Goal: Check status: Check status

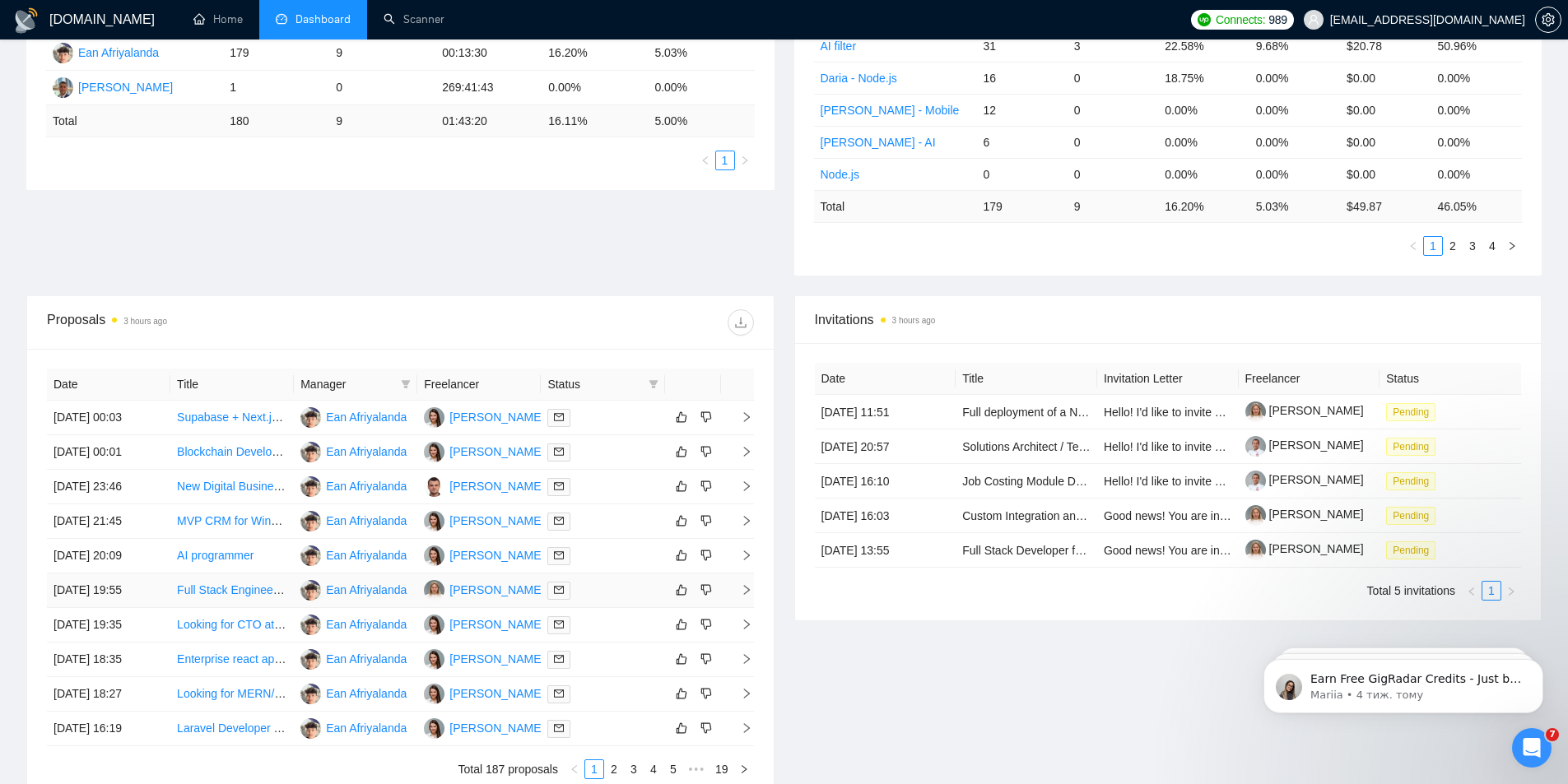
scroll to position [355, 0]
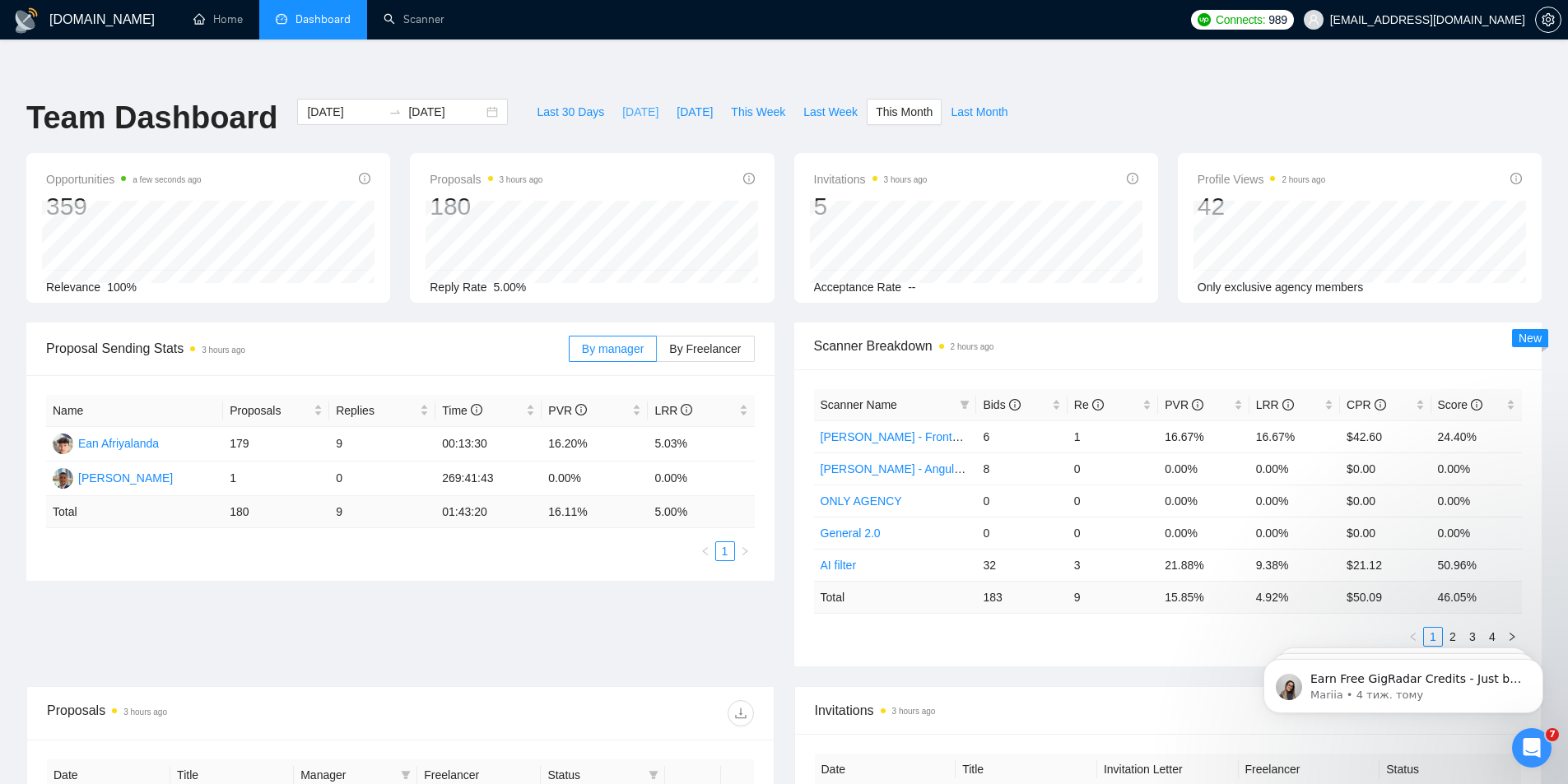
click at [633, 103] on span "[DATE]" at bounding box center [640, 112] width 36 height 19
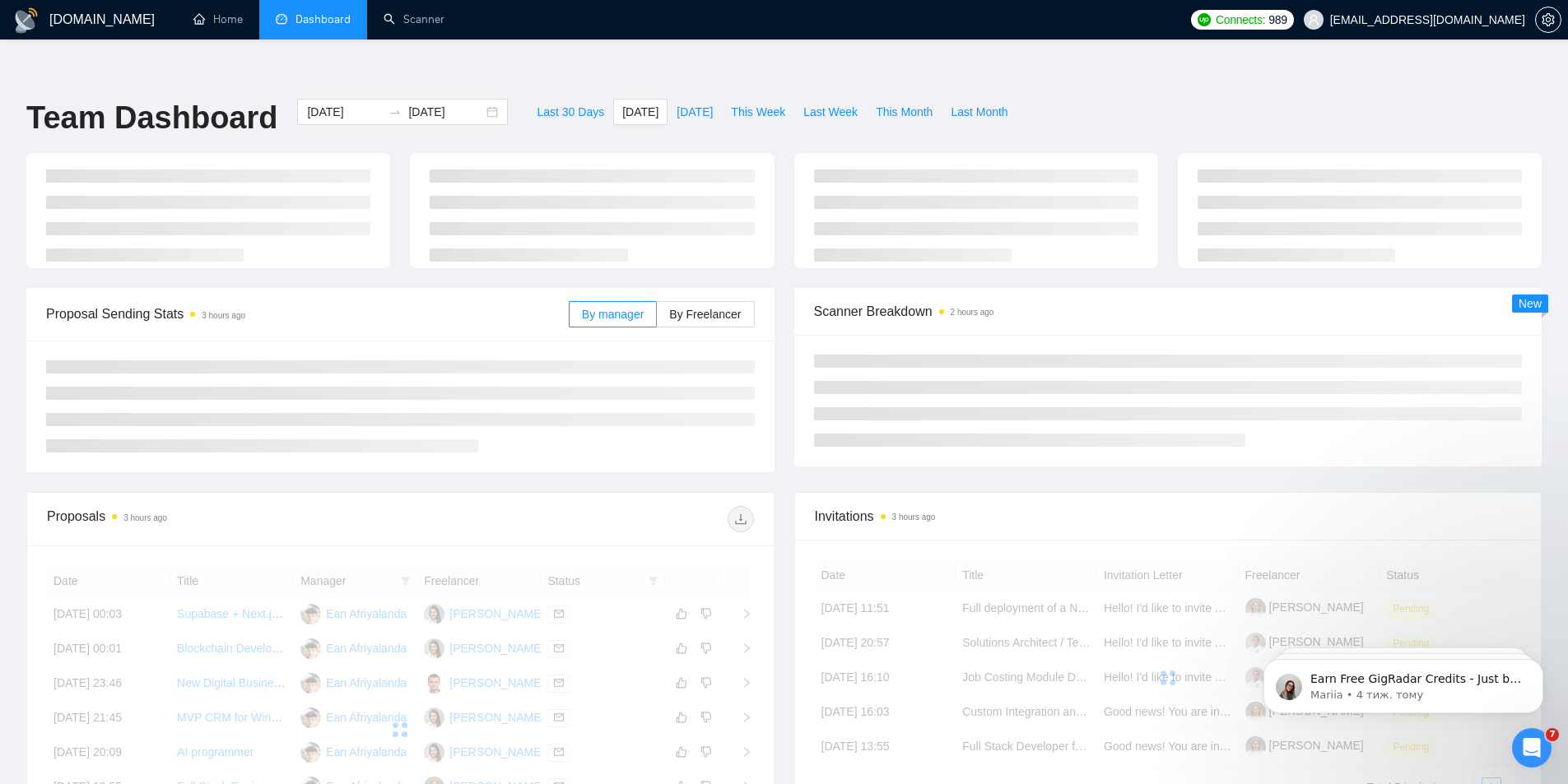
type input "2025-09-24"
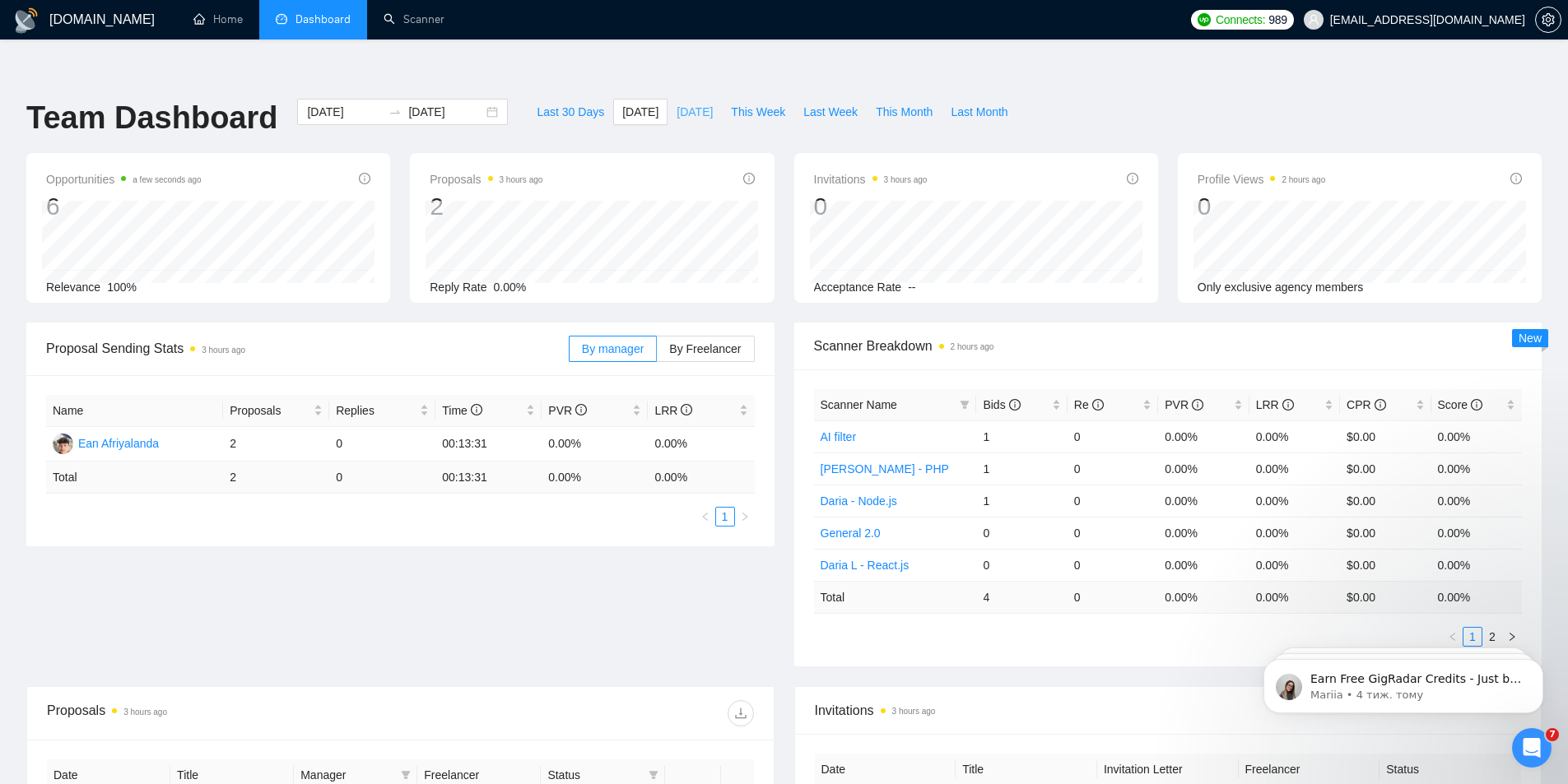
click at [677, 103] on span "[DATE]" at bounding box center [695, 112] width 36 height 19
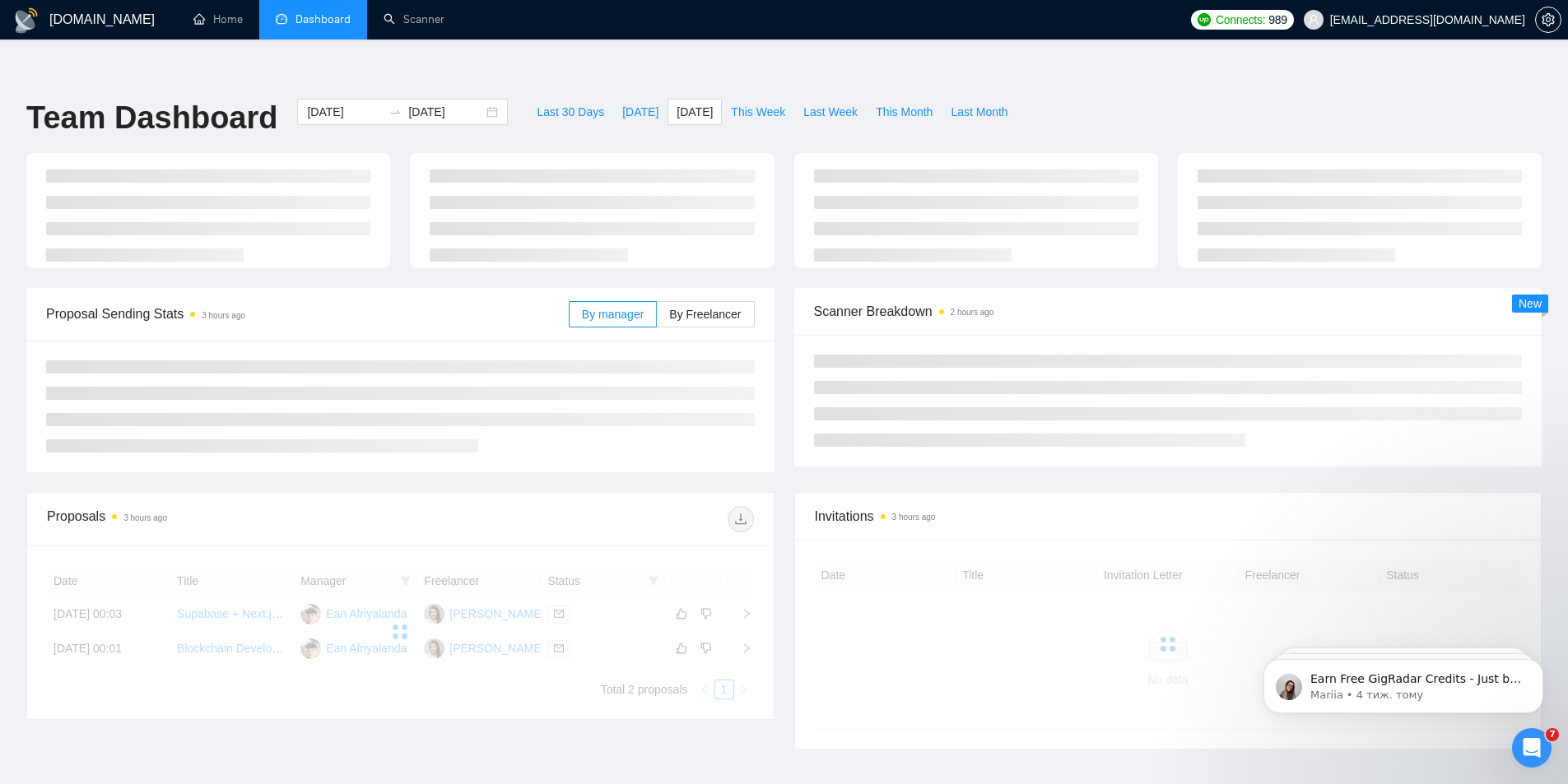
type input "2025-09-23"
